Goal: Check status: Check status

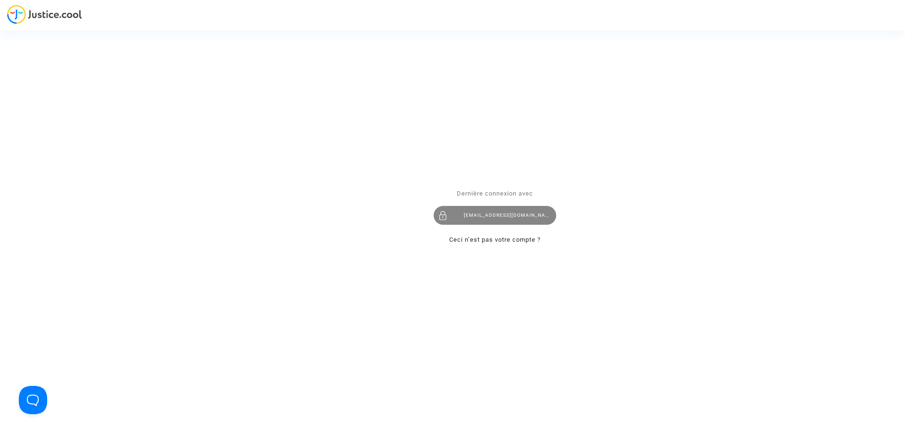
click at [508, 214] on div "imitxelena@reclamapormi.com" at bounding box center [494, 215] width 123 height 19
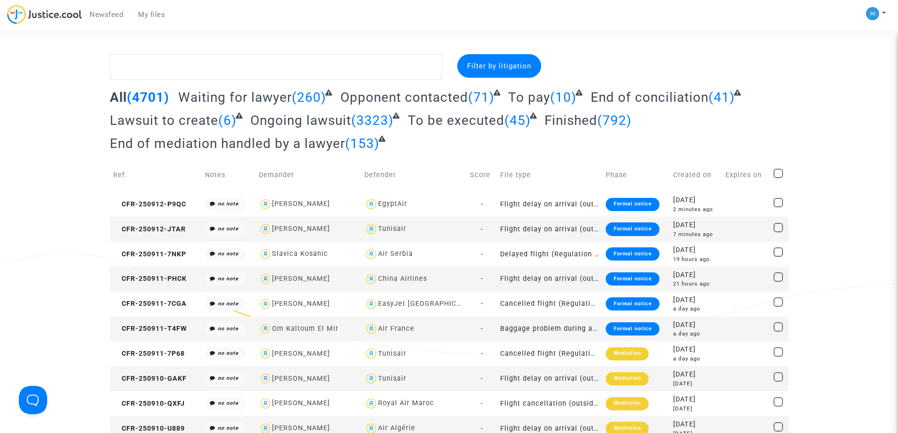
click at [459, 120] on span "To be executed" at bounding box center [456, 121] width 97 height 16
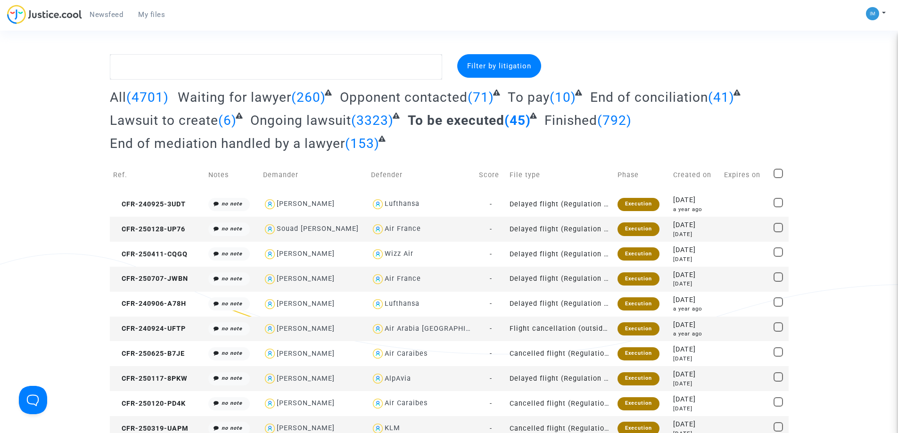
click at [536, 99] on span "To pay" at bounding box center [528, 98] width 42 height 16
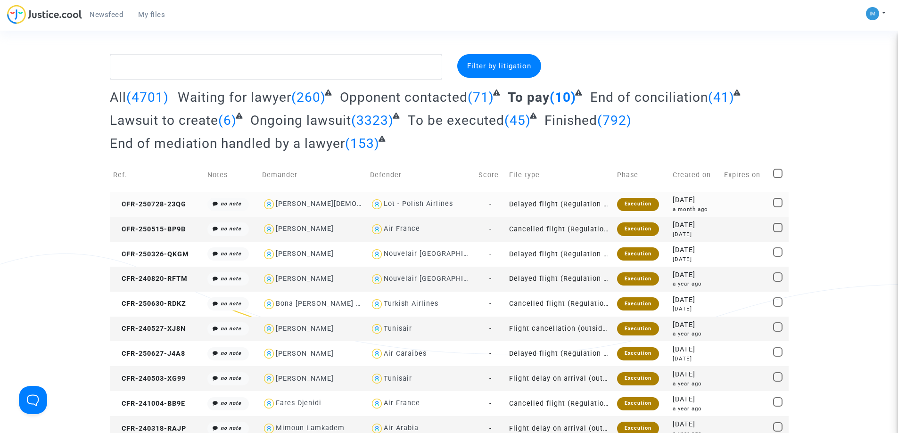
click at [629, 198] on div "Execution" at bounding box center [638, 204] width 42 height 13
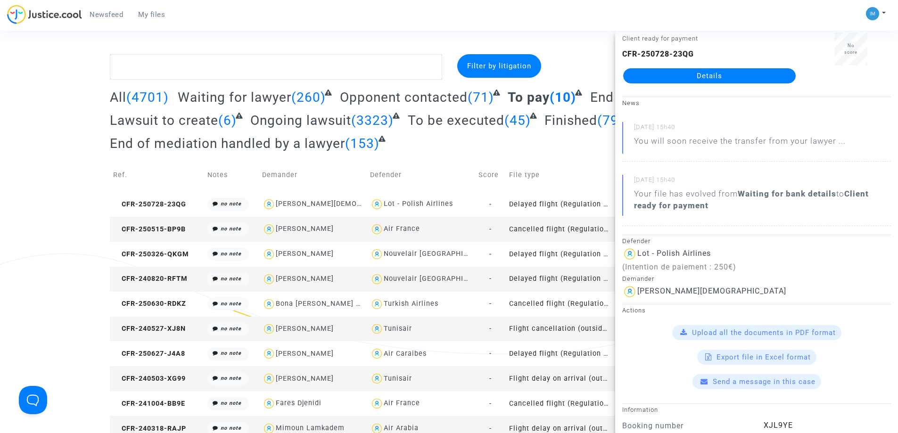
scroll to position [47, 0]
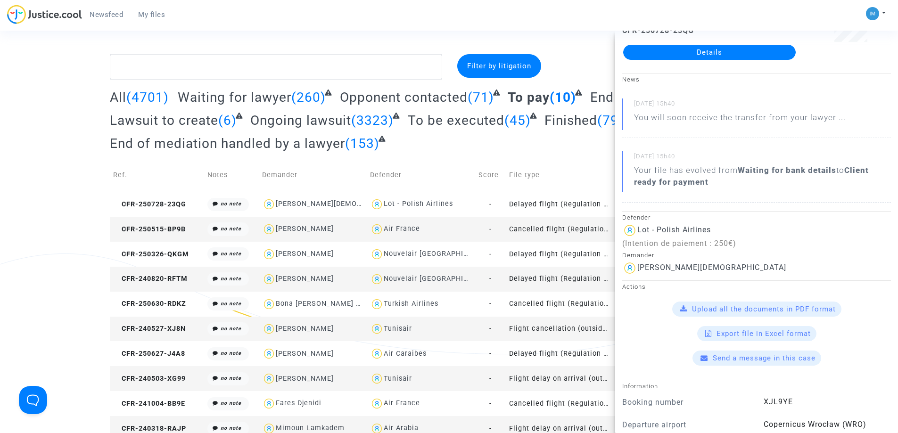
click at [559, 230] on td "Cancelled flight (Regulation EC 261/2004)" at bounding box center [560, 229] width 108 height 25
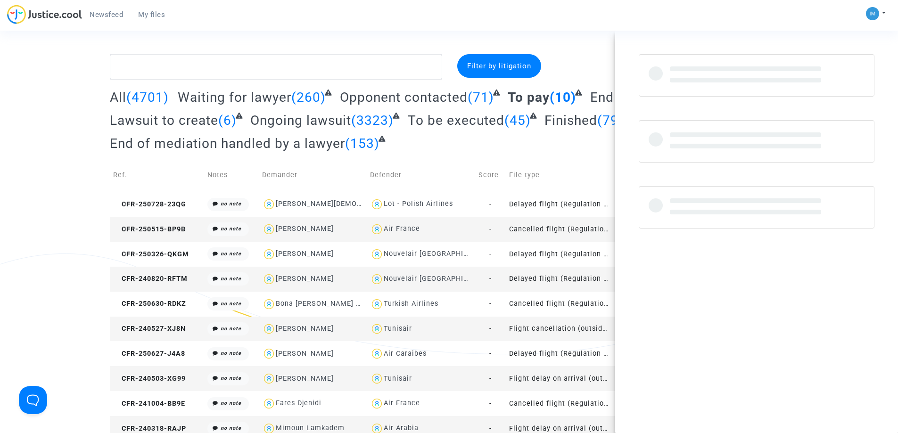
scroll to position [0, 0]
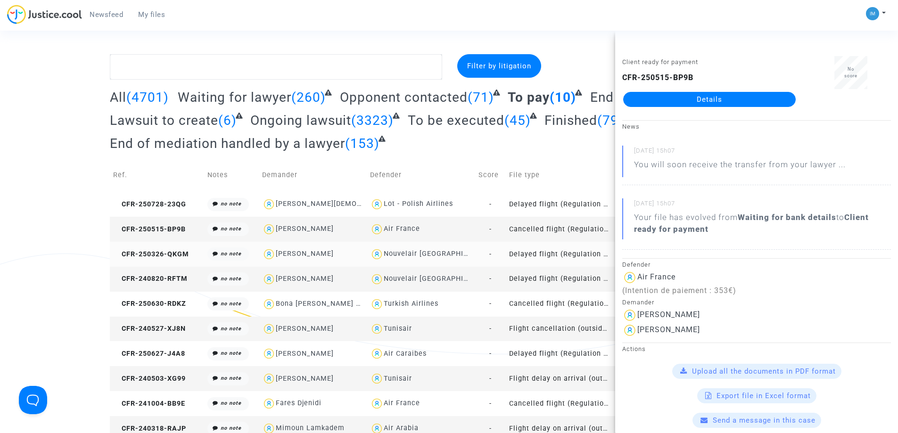
click at [551, 253] on td "Delayed flight (Regulation EC 261/2004)" at bounding box center [560, 254] width 108 height 25
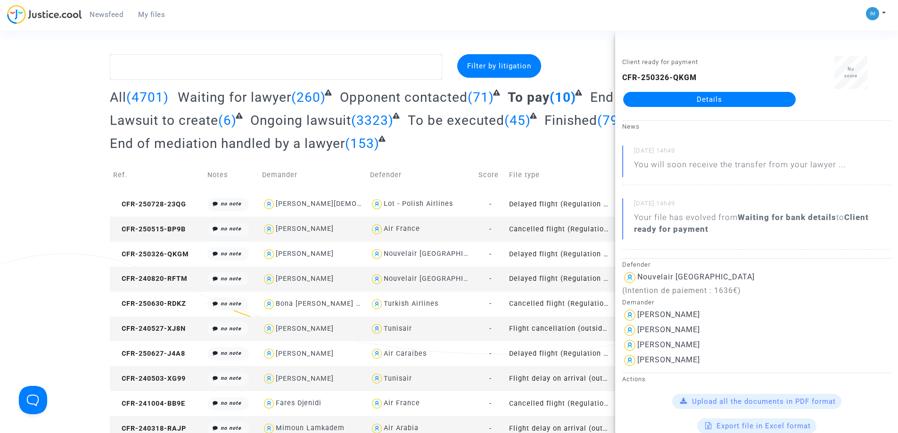
click at [571, 280] on td "Delayed flight (Regulation EC 261/2004)" at bounding box center [560, 279] width 108 height 25
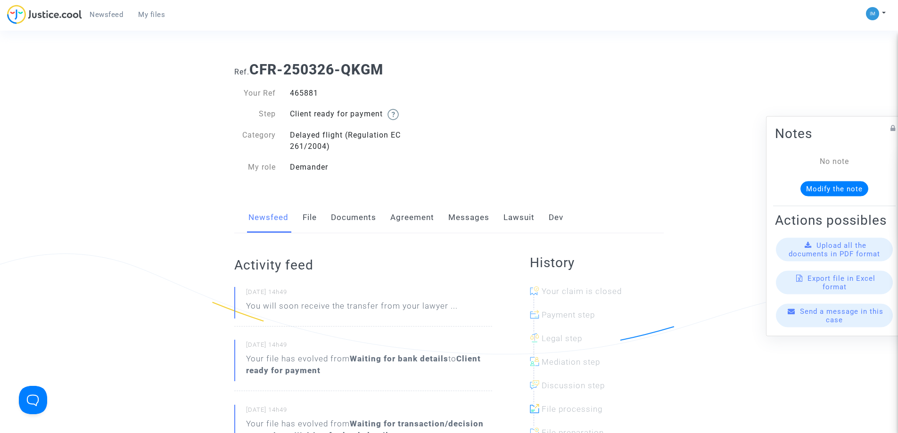
click at [517, 219] on link "Lawsuit" at bounding box center [518, 217] width 31 height 31
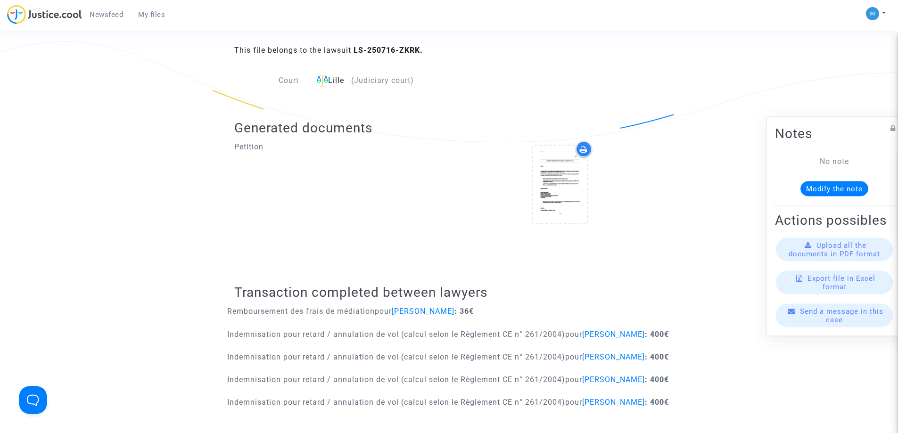
scroll to position [319, 0]
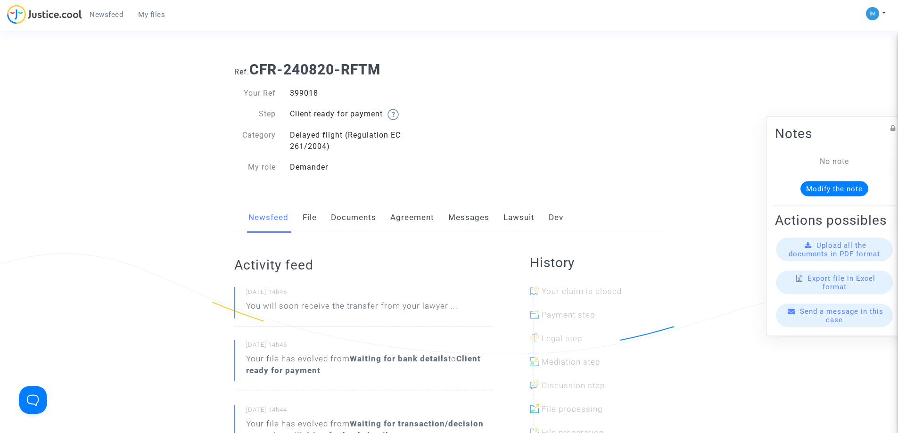
click at [524, 215] on link "Lawsuit" at bounding box center [518, 217] width 31 height 31
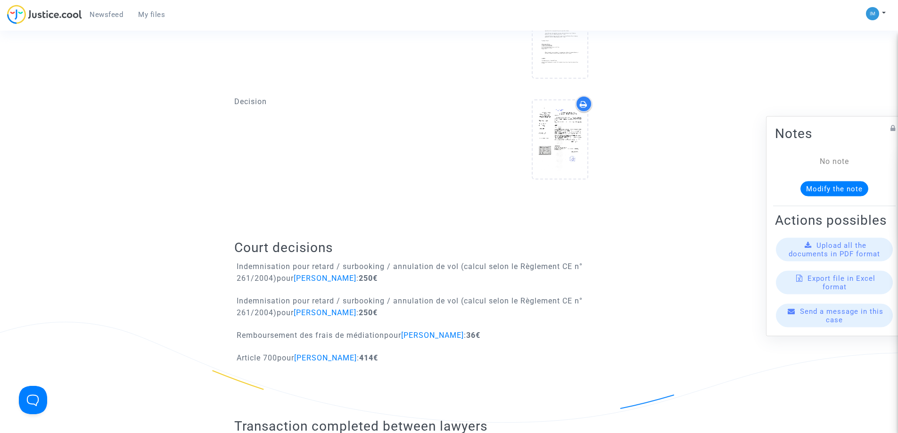
scroll to position [440, 0]
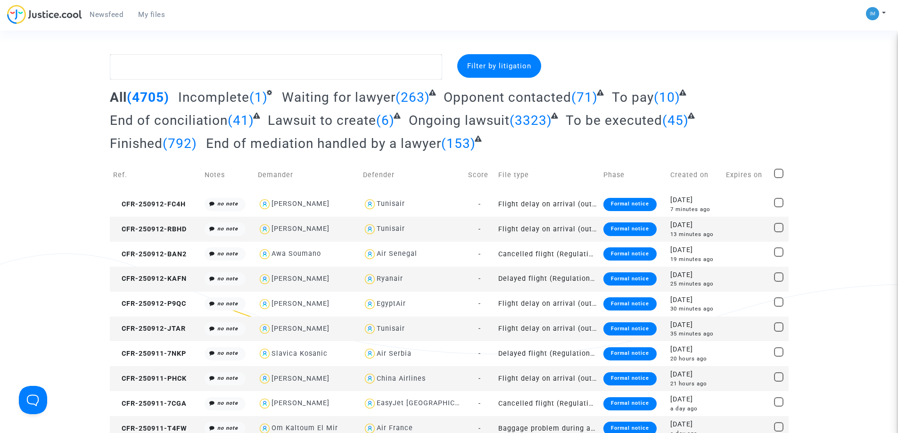
click at [654, 94] on span "(10)" at bounding box center [667, 98] width 26 height 16
click at [637, 99] on span "To pay" at bounding box center [633, 98] width 42 height 16
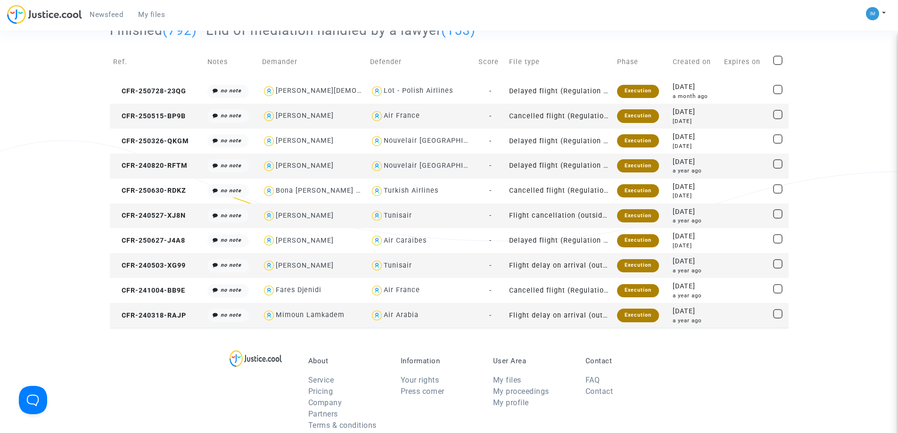
scroll to position [102, 0]
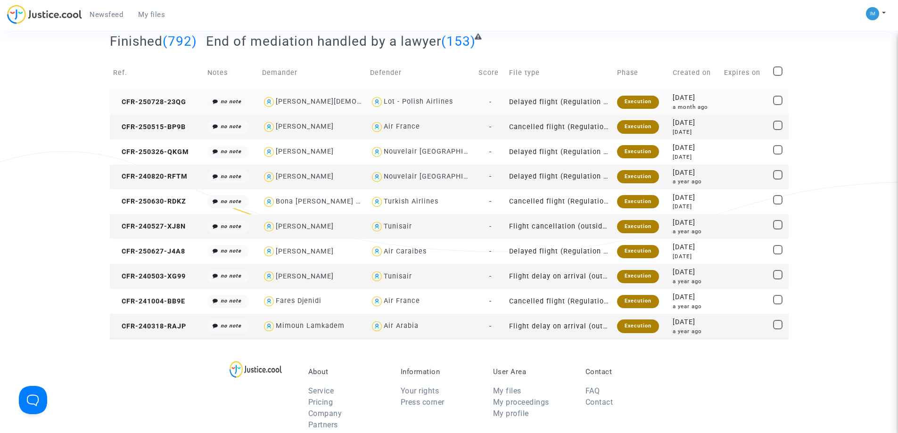
click at [635, 104] on div "Execution" at bounding box center [638, 102] width 42 height 13
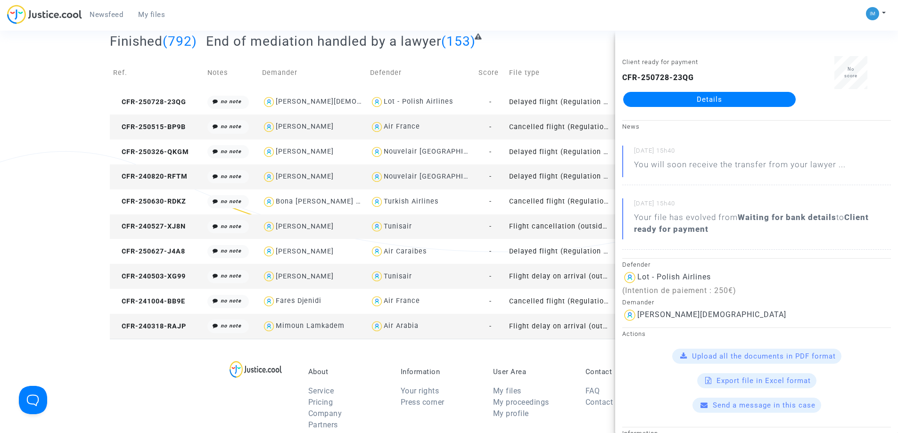
click at [588, 123] on td "Cancelled flight (Regulation EC 261/2004)" at bounding box center [560, 126] width 108 height 25
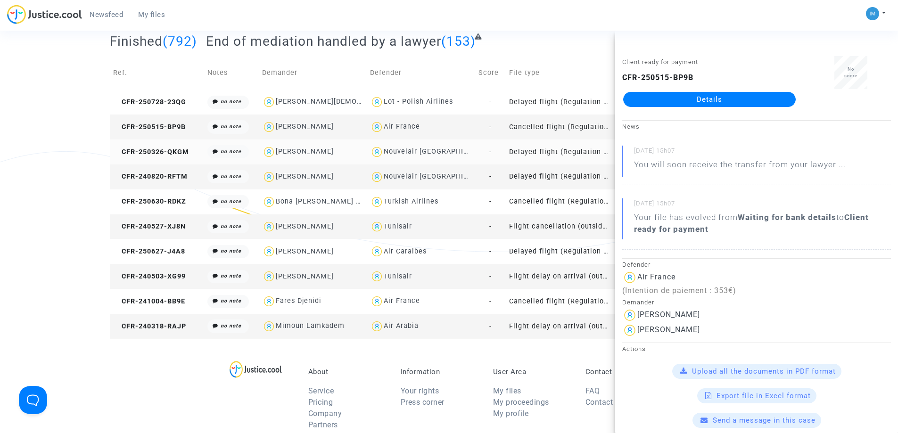
click at [596, 153] on td "Delayed flight (Regulation EC 261/2004)" at bounding box center [560, 151] width 108 height 25
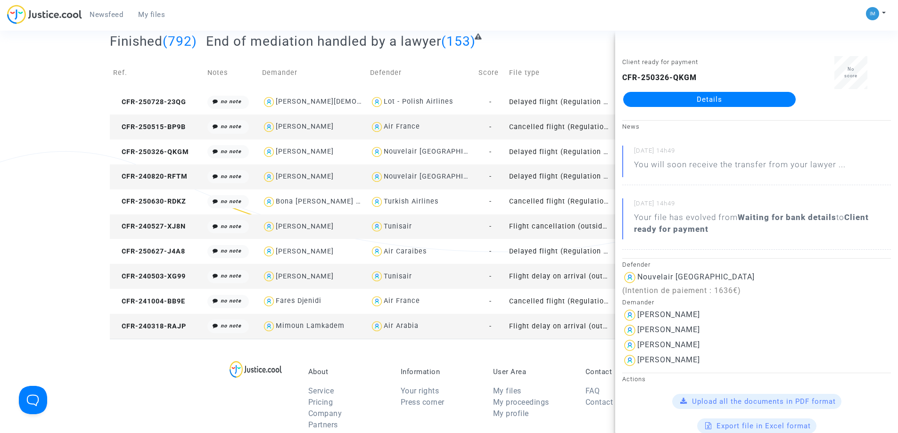
click at [568, 172] on td "Delayed flight (Regulation EC 261/2004)" at bounding box center [560, 176] width 108 height 25
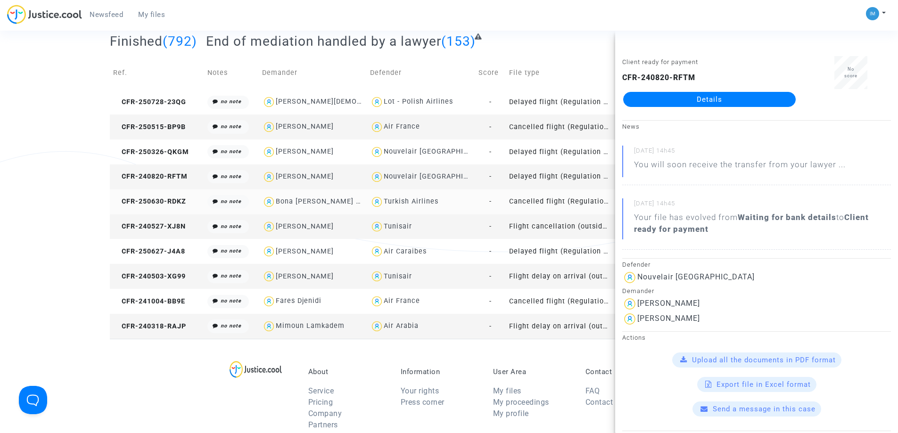
click at [566, 205] on td "Cancelled flight (Regulation EC 261/2004)" at bounding box center [560, 201] width 108 height 25
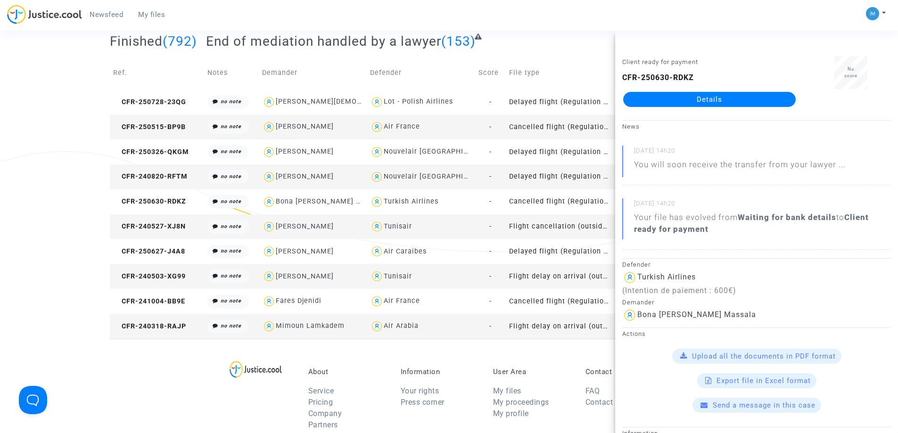
click at [568, 223] on td "Flight cancellation (outside of EU - Montreal Convention)" at bounding box center [560, 226] width 108 height 25
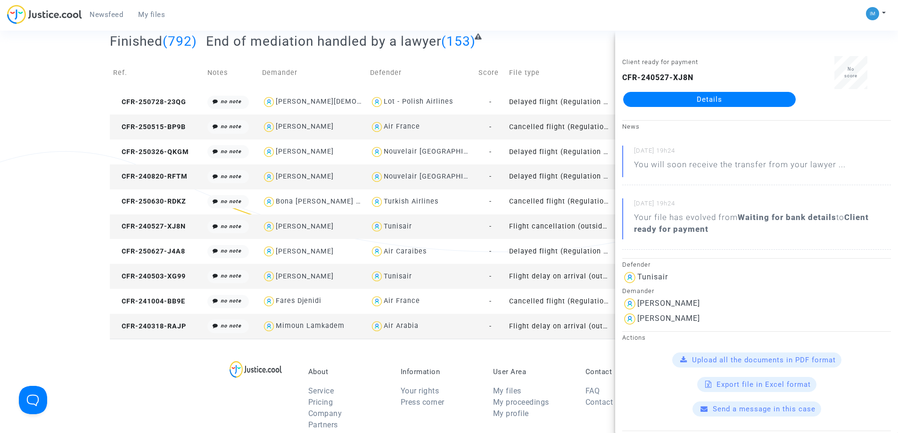
click at [564, 230] on td "Flight cancellation (outside of EU - Montreal Convention)" at bounding box center [560, 226] width 108 height 25
click at [568, 250] on td "Delayed flight (Regulation EC 261/2004)" at bounding box center [560, 251] width 108 height 25
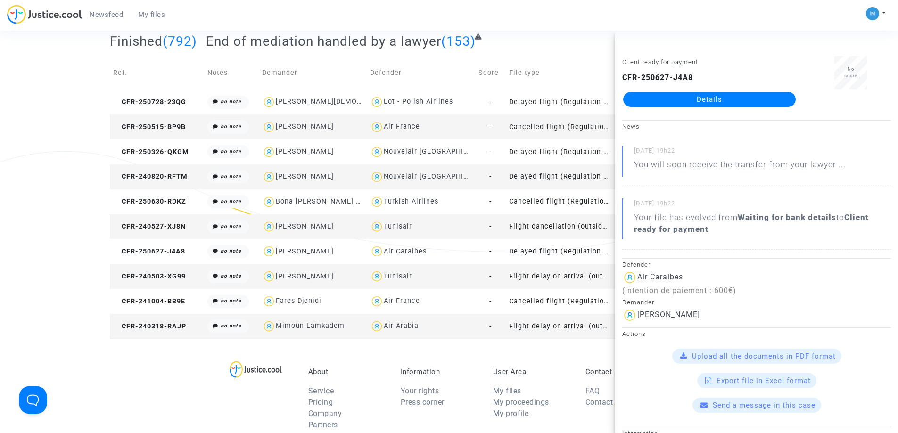
click at [549, 274] on td "Flight delay on arrival (outside of EU - Montreal Convention)" at bounding box center [560, 276] width 108 height 25
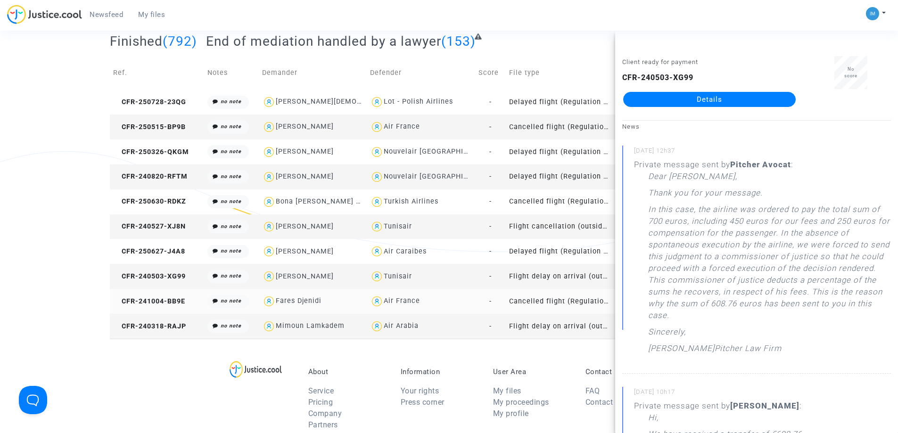
click at [554, 302] on td "Cancelled flight (Regulation EC 261/2004)" at bounding box center [560, 301] width 108 height 25
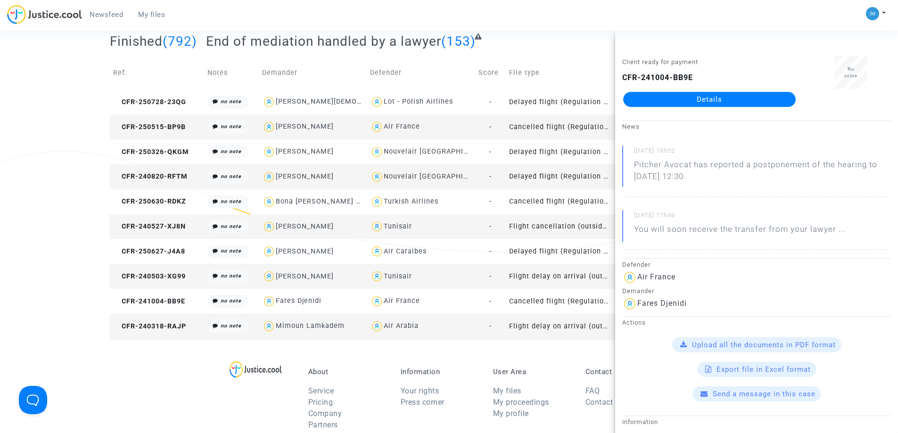
click at [562, 328] on td "Flight delay on arrival (outside of EU - Montreal Convention)" at bounding box center [560, 326] width 108 height 25
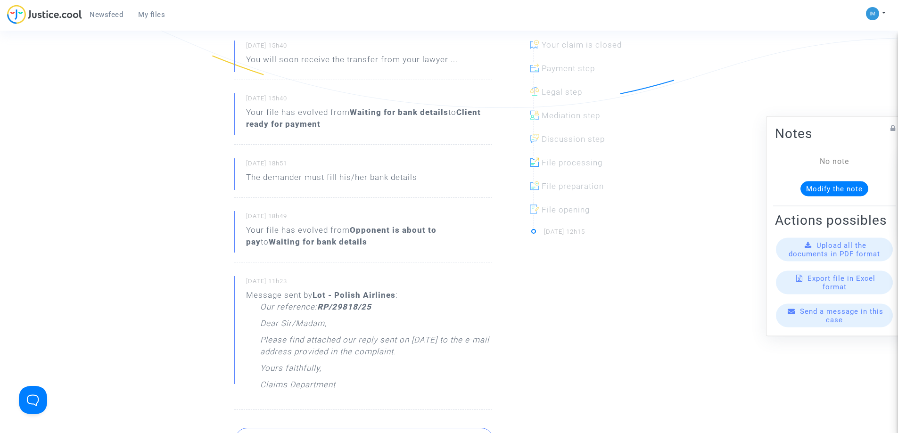
scroll to position [384, 0]
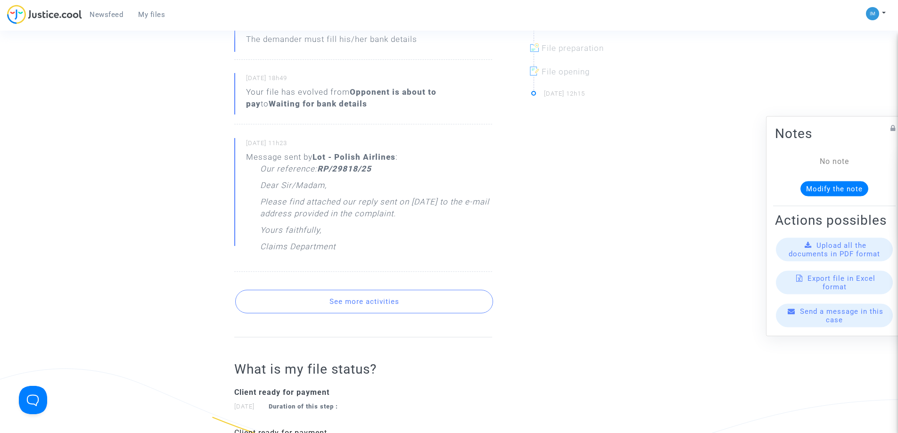
click at [399, 302] on button "See more activities" at bounding box center [364, 302] width 258 height 24
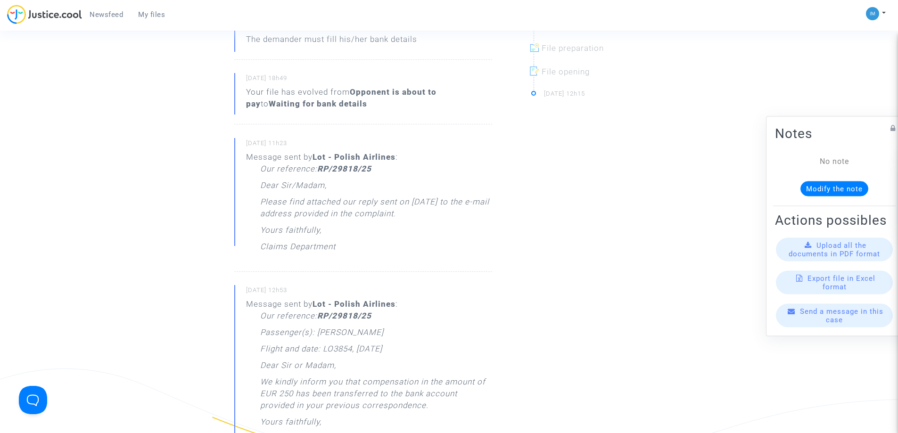
scroll to position [753, 0]
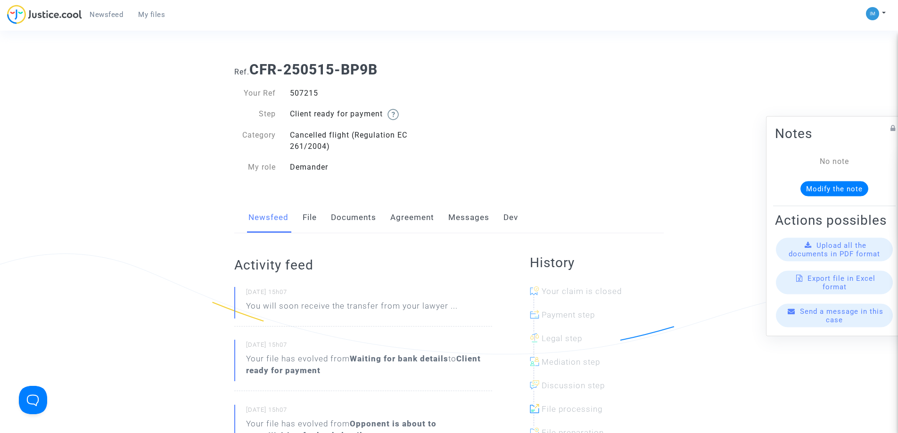
click at [475, 221] on link "Messages" at bounding box center [468, 217] width 41 height 31
click at [521, 217] on link "Lawsuit" at bounding box center [518, 217] width 31 height 31
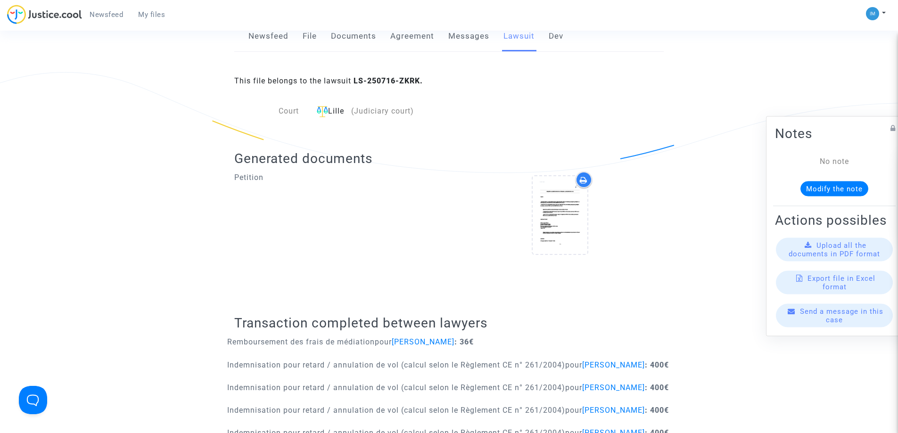
scroll to position [256, 0]
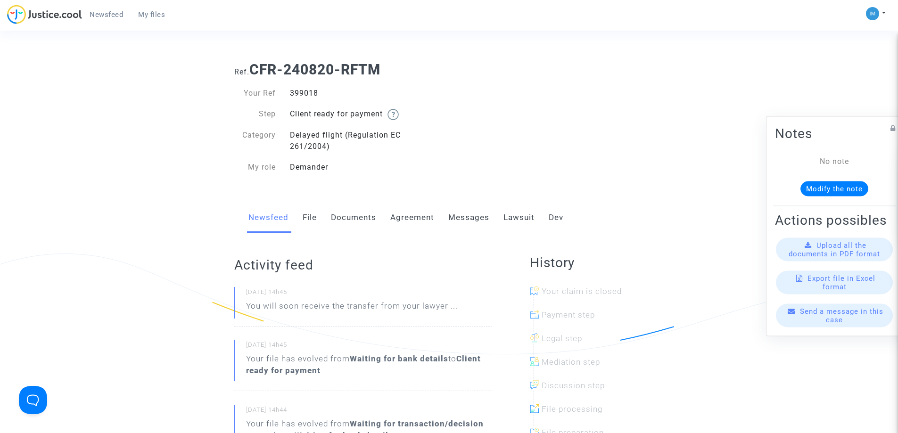
click at [521, 219] on link "Lawsuit" at bounding box center [518, 217] width 31 height 31
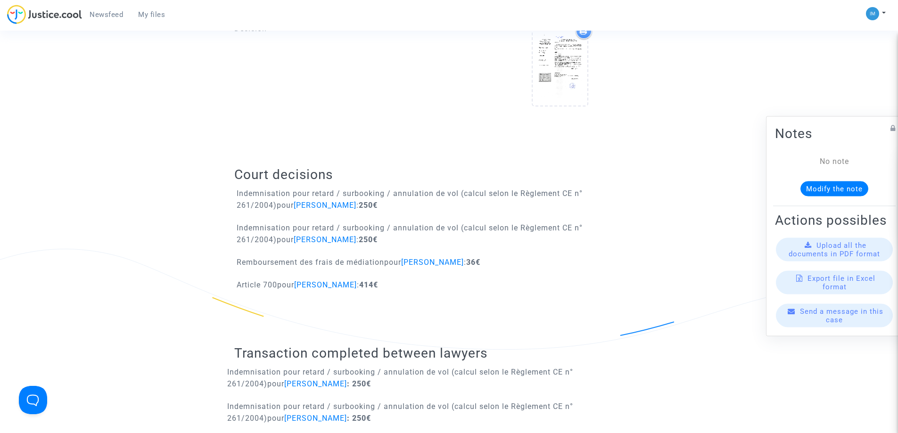
scroll to position [506, 0]
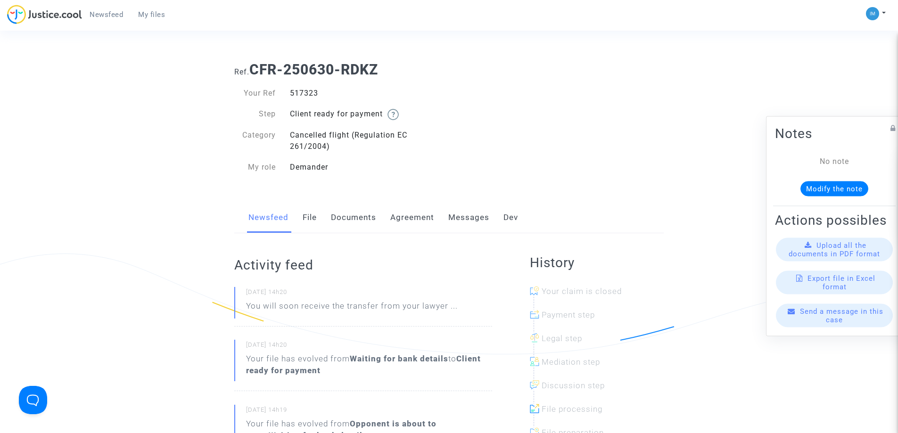
click at [452, 212] on link "Messages" at bounding box center [468, 217] width 41 height 31
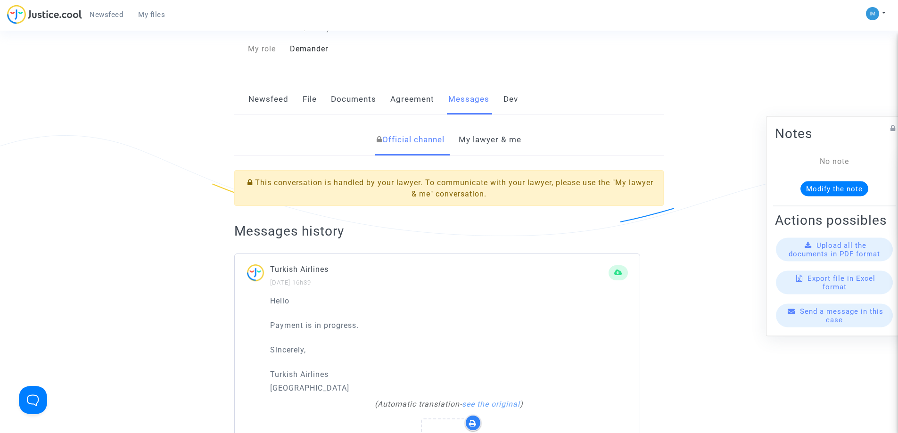
scroll to position [90, 0]
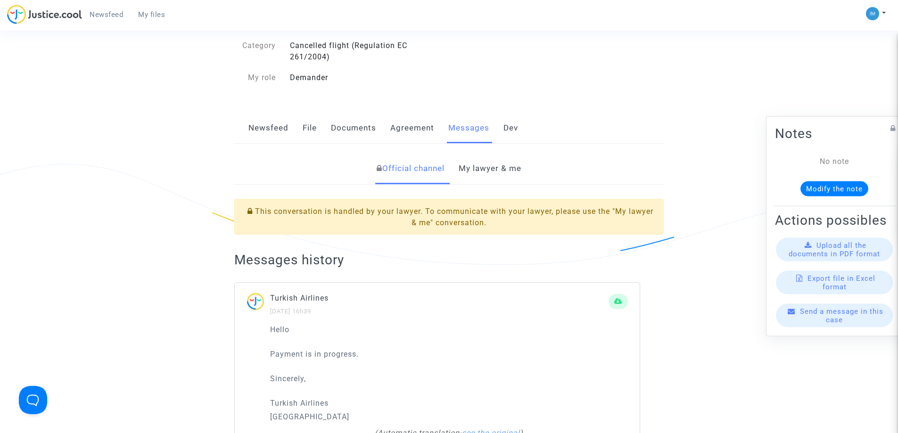
click at [262, 124] on link "Newsfeed" at bounding box center [268, 128] width 40 height 31
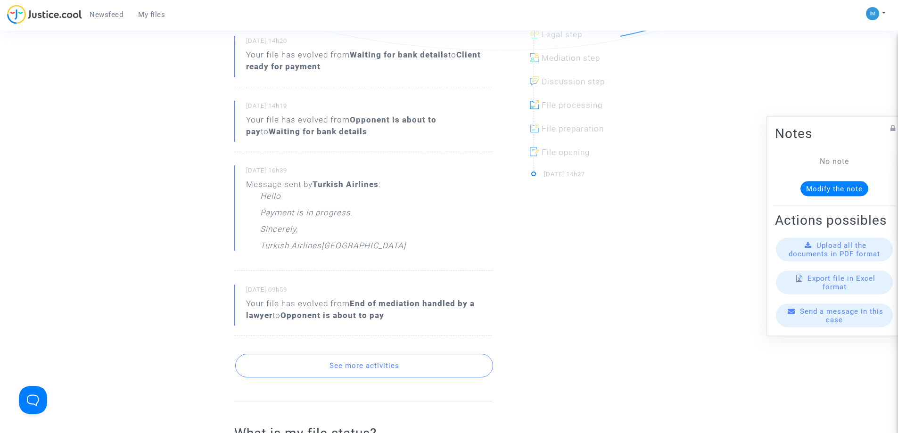
scroll to position [325, 0]
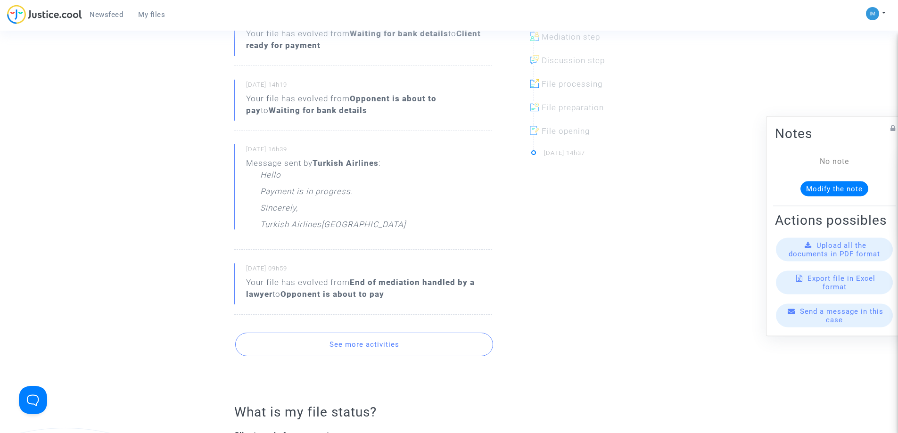
click at [360, 341] on button "See more activities" at bounding box center [364, 345] width 258 height 24
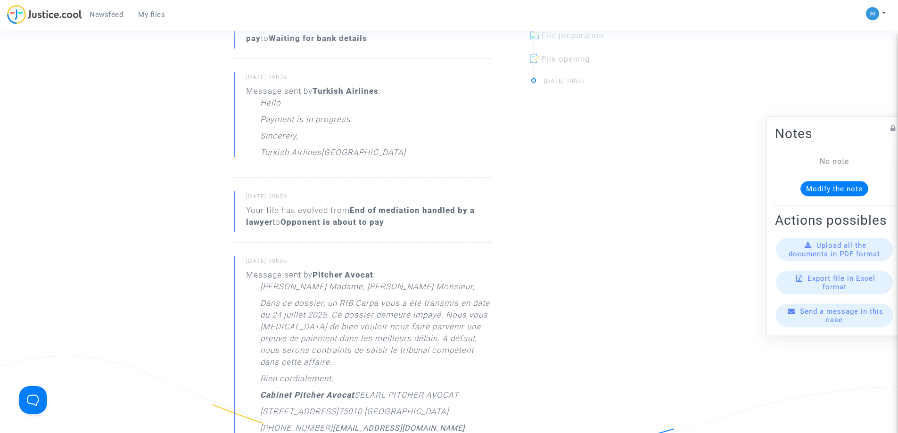
scroll to position [419, 0]
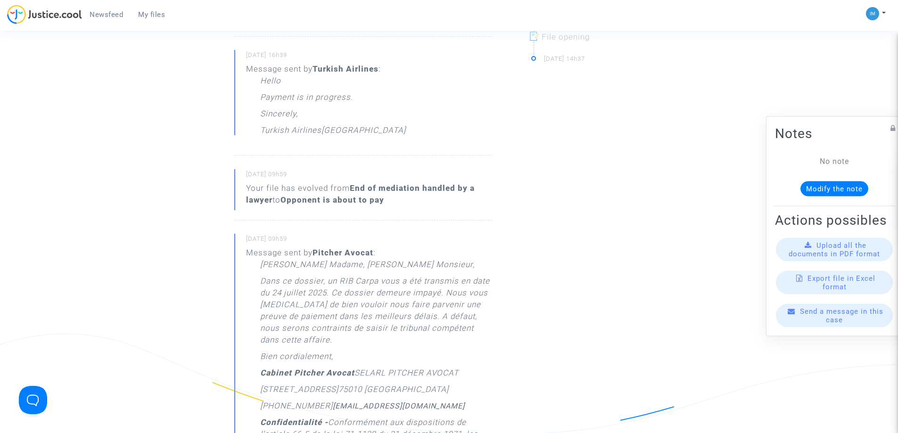
click at [356, 308] on p "Dans ce dossier, un RIB Carpa vous a été transmis en date du 24 juillet 2025. C…" at bounding box center [376, 312] width 232 height 75
click at [332, 315] on p "Dans ce dossier, un RIB Carpa vous a été transmis en date du 24 juillet 2025. C…" at bounding box center [376, 312] width 232 height 75
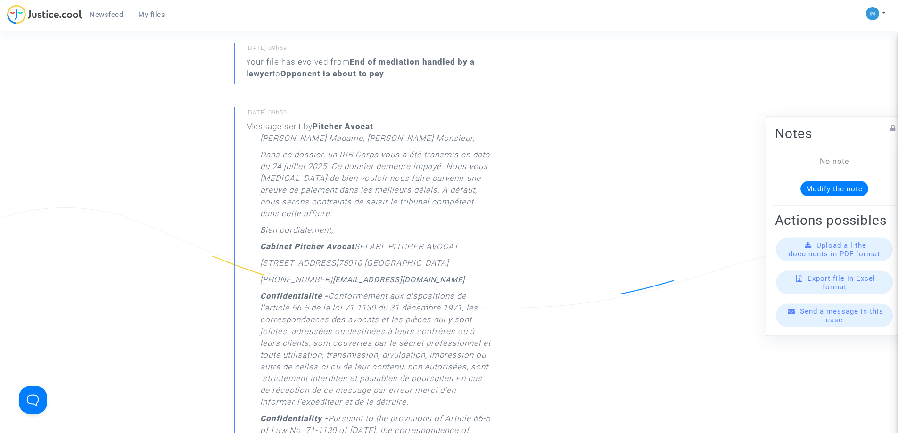
scroll to position [561, 0]
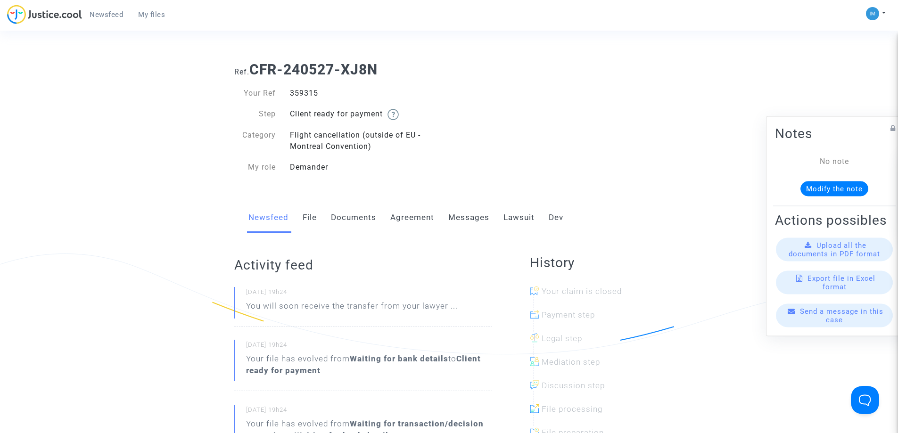
click at [515, 212] on link "Lawsuit" at bounding box center [518, 217] width 31 height 31
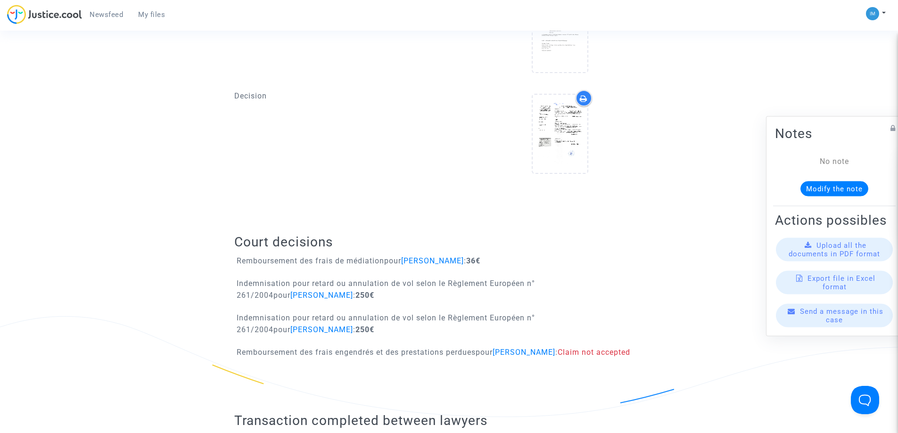
scroll to position [443, 0]
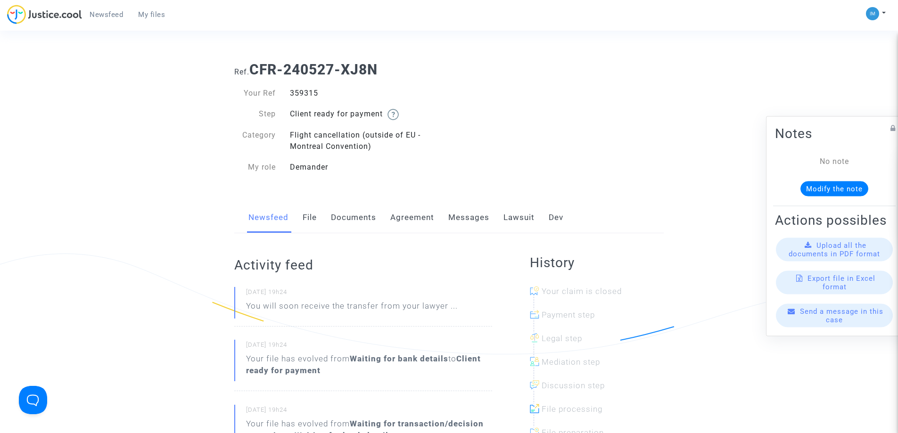
drag, startPoint x: 518, startPoint y: 221, endPoint x: 834, endPoint y: 189, distance: 316.8
click at [519, 221] on link "Lawsuit" at bounding box center [518, 217] width 31 height 31
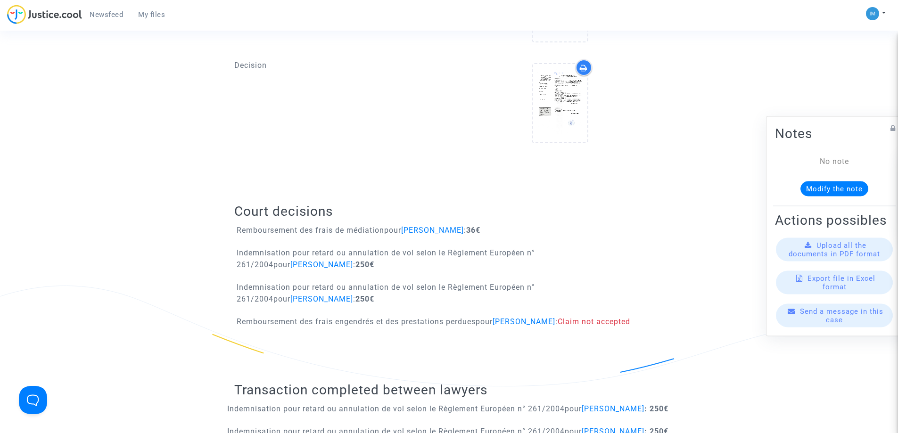
scroll to position [469, 0]
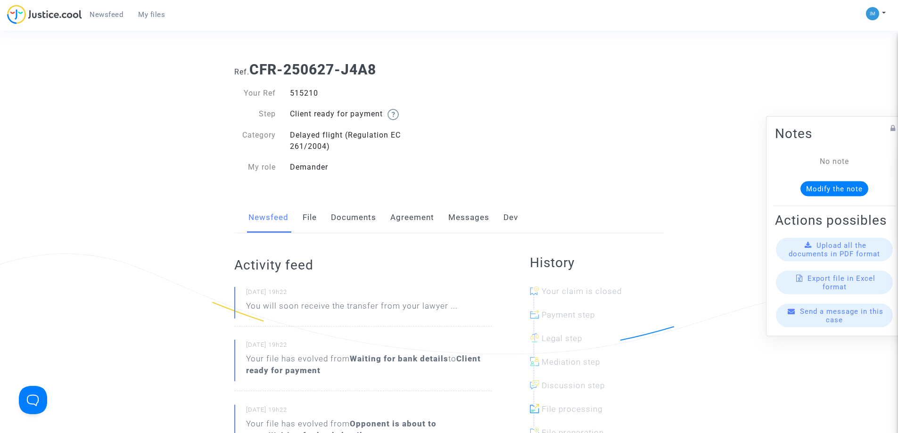
click at [453, 224] on link "Messages" at bounding box center [468, 217] width 41 height 31
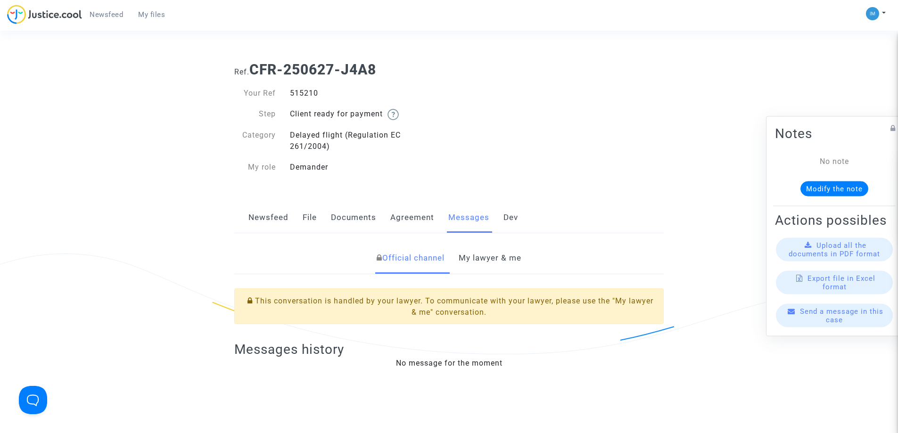
click at [274, 217] on link "Newsfeed" at bounding box center [268, 217] width 40 height 31
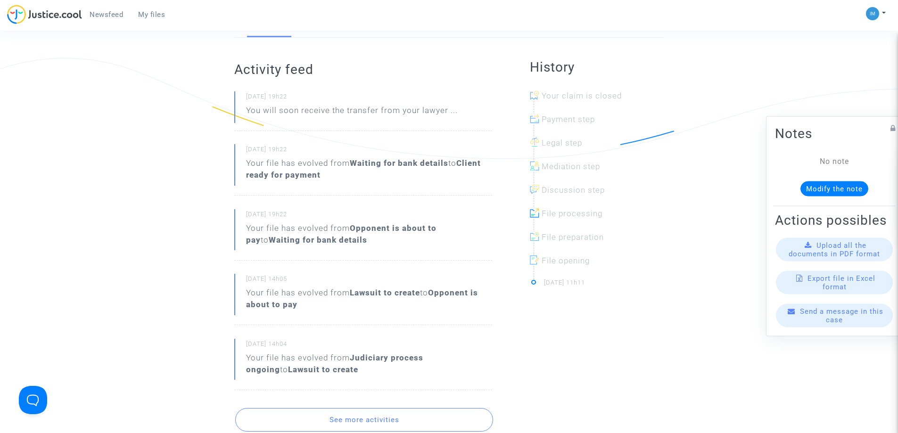
scroll to position [395, 0]
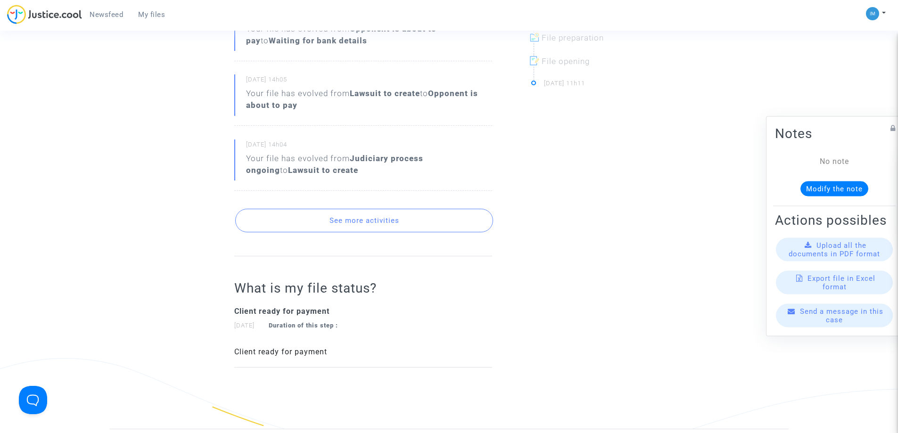
click at [350, 220] on button "See more activities" at bounding box center [364, 221] width 258 height 24
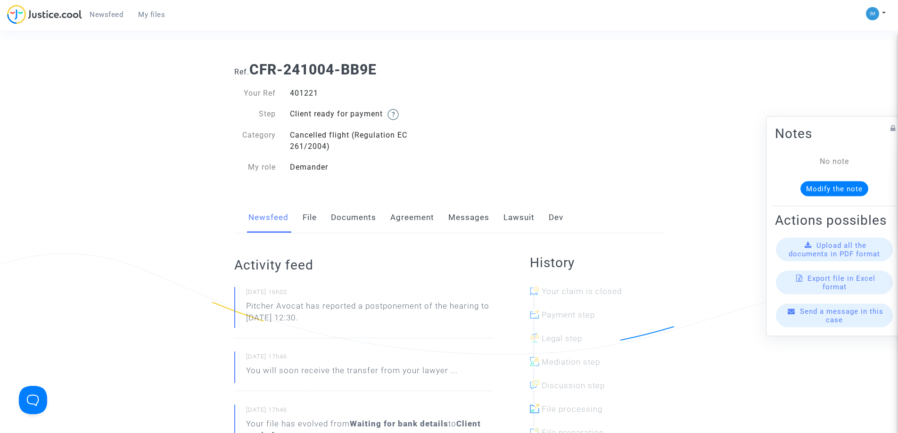
click at [519, 213] on link "Lawsuit" at bounding box center [518, 217] width 31 height 31
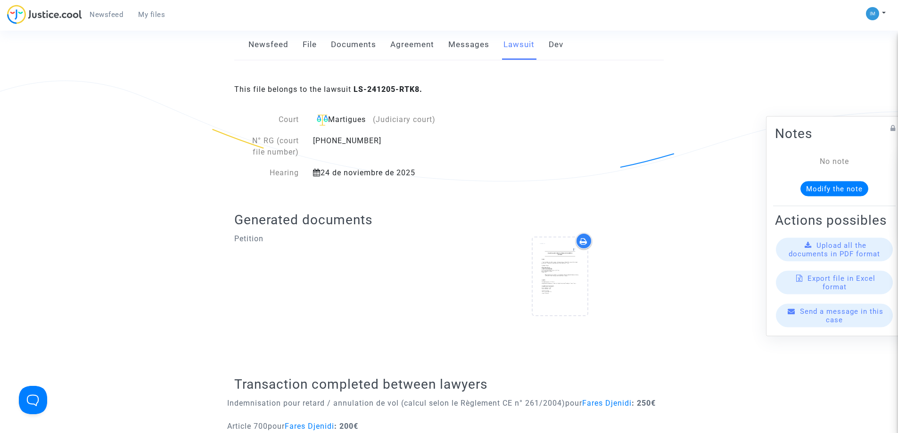
scroll to position [131, 0]
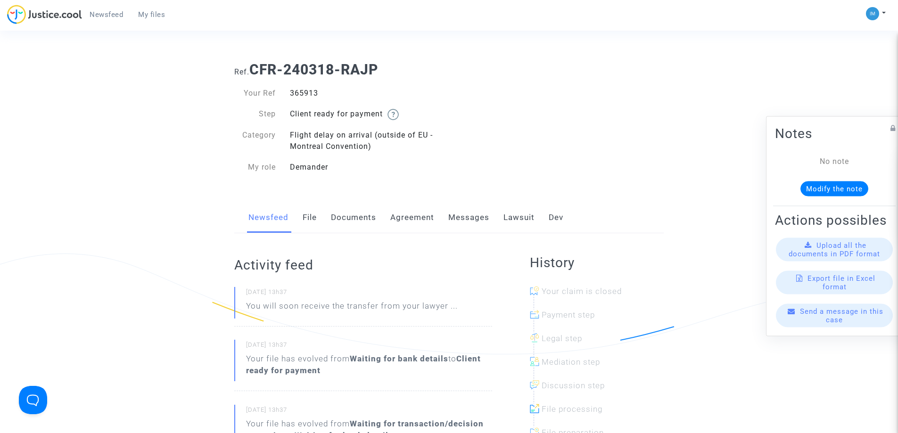
click at [505, 212] on link "Lawsuit" at bounding box center [518, 217] width 31 height 31
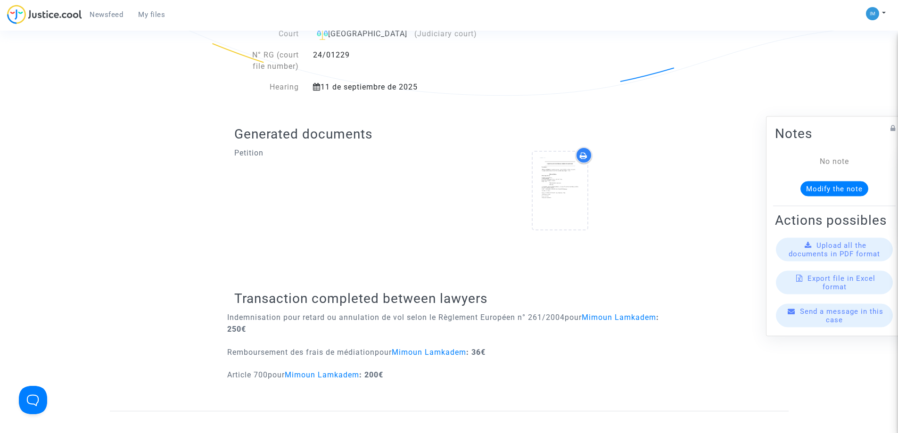
scroll to position [319, 0]
